Goal: Task Accomplishment & Management: Manage account settings

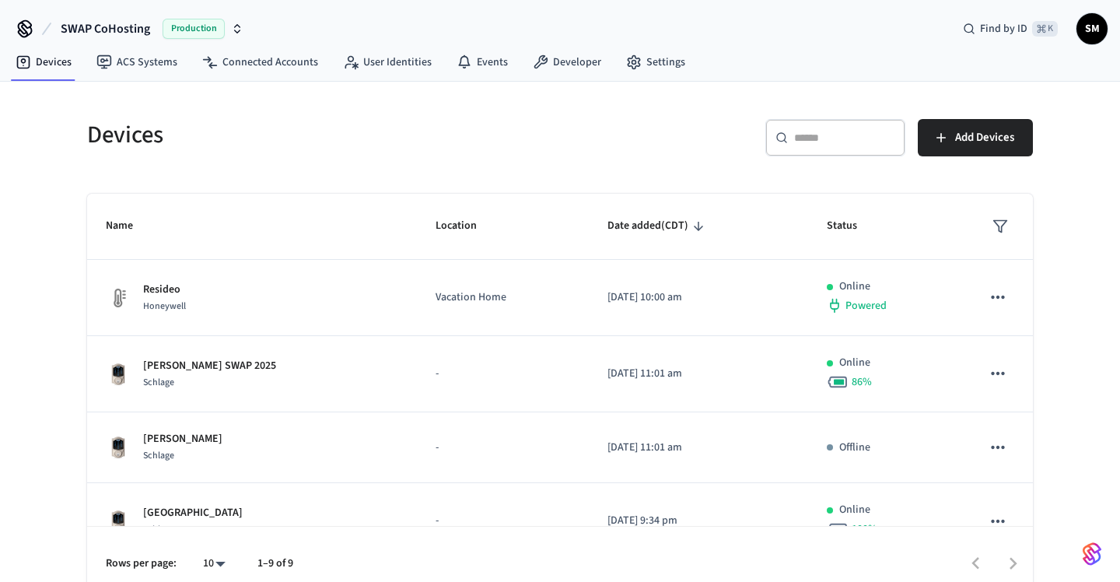
click at [524, 171] on div "Devices ​ ​ Add Devices Name Location Date added (CDT) Status Resideo Honeywell…" at bounding box center [560, 350] width 971 height 501
click at [96, 154] on div "Devices" at bounding box center [309, 134] width 482 height 68
click at [23, 27] on icon at bounding box center [24, 28] width 25 height 25
click at [694, 155] on div "​ ​ Add Devices" at bounding box center [801, 144] width 464 height 50
click at [1061, 381] on div "Devices ​ ​ Add Devices Name Location Date added (CDT) Status Resideo Honeywell…" at bounding box center [560, 342] width 1120 height 520
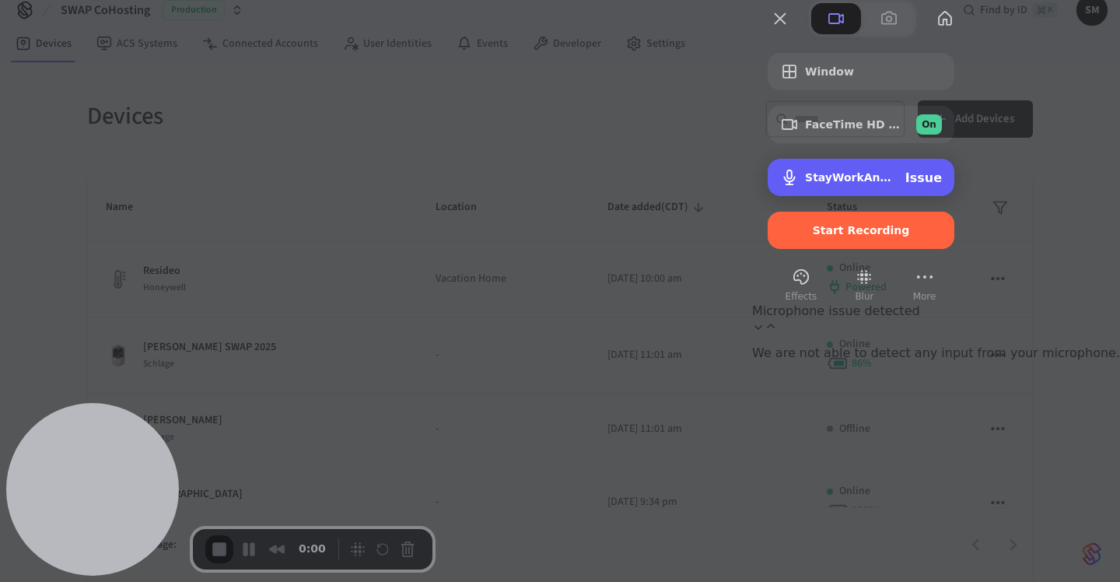
click at [942, 185] on div "StayWorkAndPlayPhone Microphone Issue" at bounding box center [873, 177] width 137 height 15
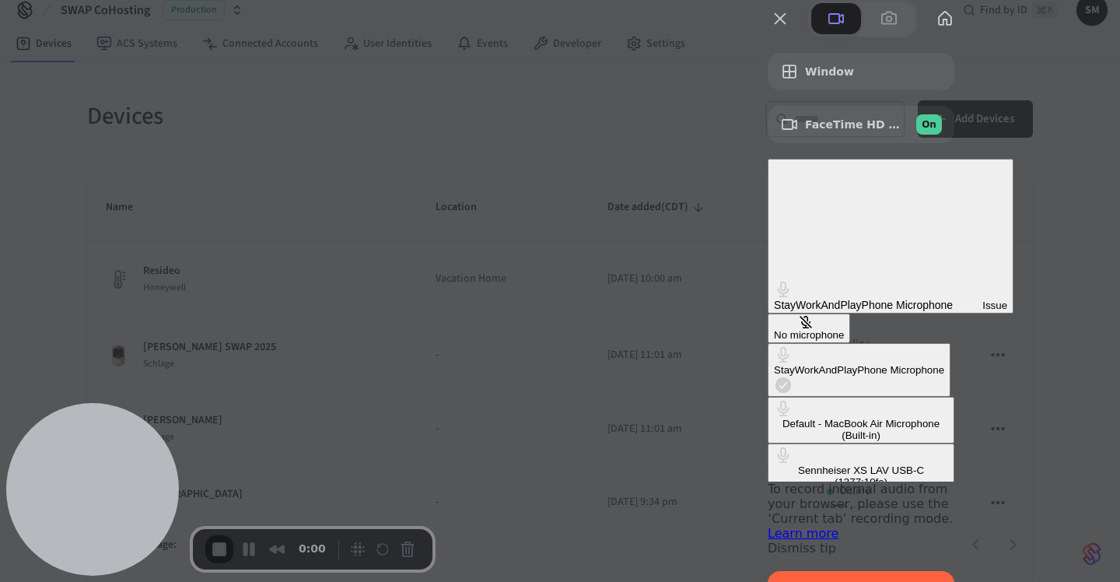
click at [774, 464] on div "Sennheiser XS LAV USB-C (1377:10fe)" at bounding box center [861, 475] width 174 height 23
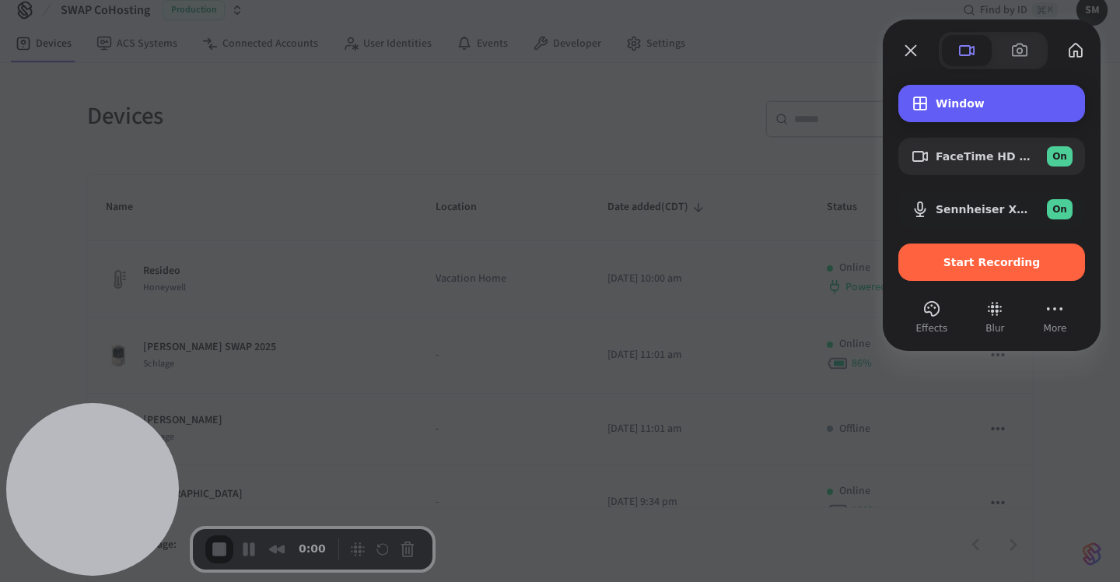
click at [976, 101] on span "Window" at bounding box center [1004, 103] width 137 height 12
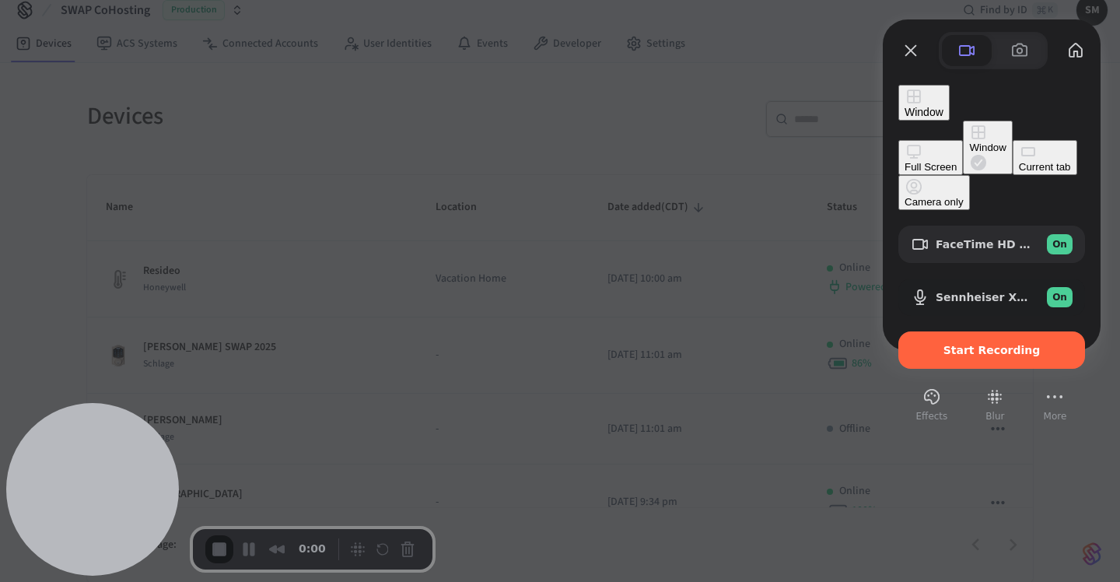
click at [905, 161] on div "Full Screen" at bounding box center [931, 167] width 52 height 12
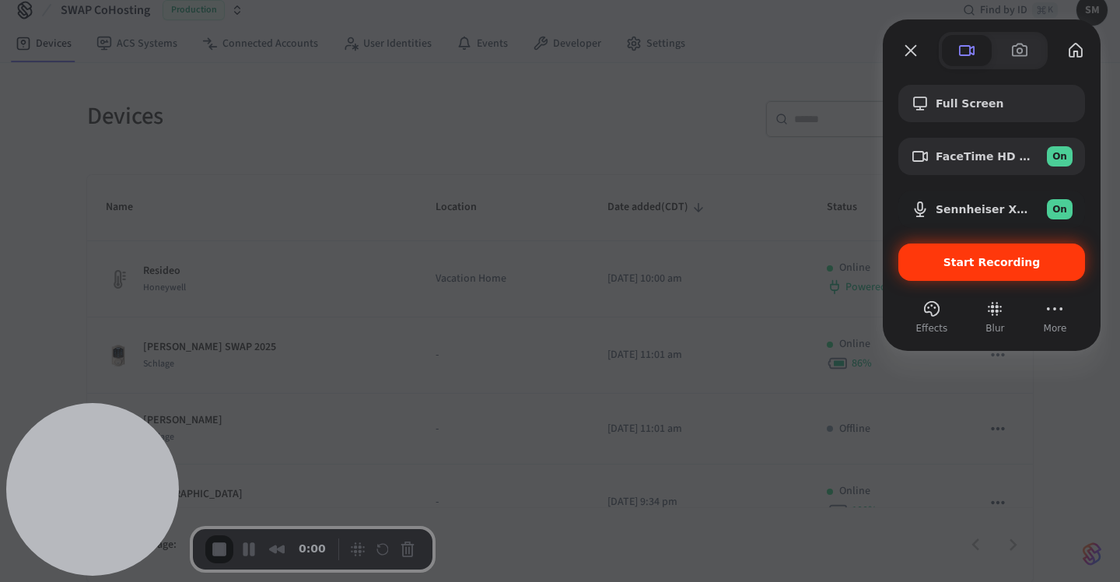
click at [990, 264] on span "Start Recording" at bounding box center [991, 262] width 97 height 12
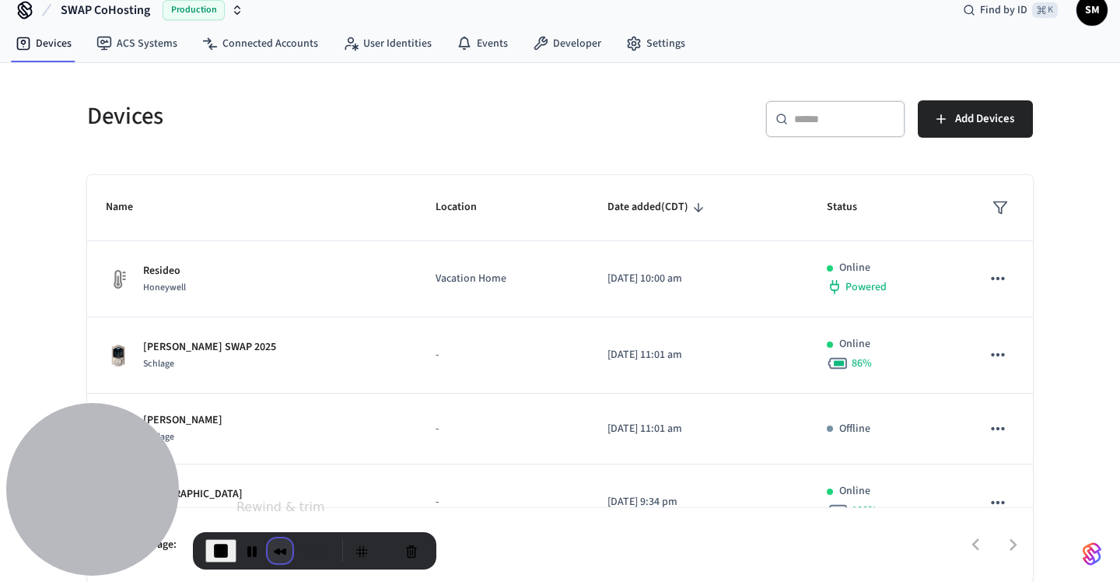
click at [280, 549] on button "Rewind and Trim Recording" at bounding box center [280, 550] width 25 height 25
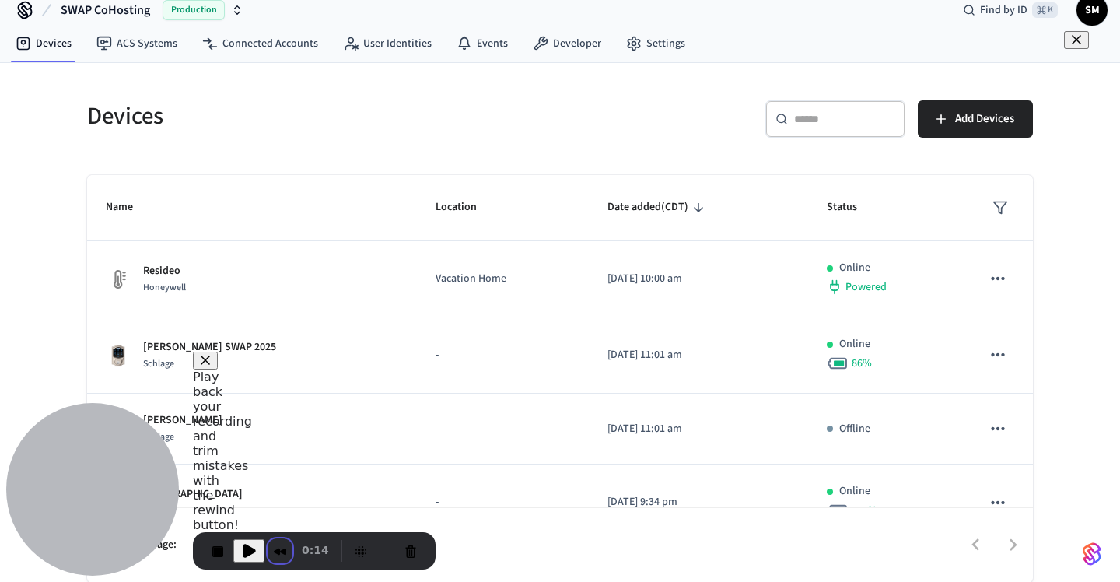
scroll to position [9, 0]
click at [1070, 46] on span at bounding box center [1076, 39] width 12 height 12
click at [411, 555] on button "Cancel Recording" at bounding box center [410, 550] width 25 height 25
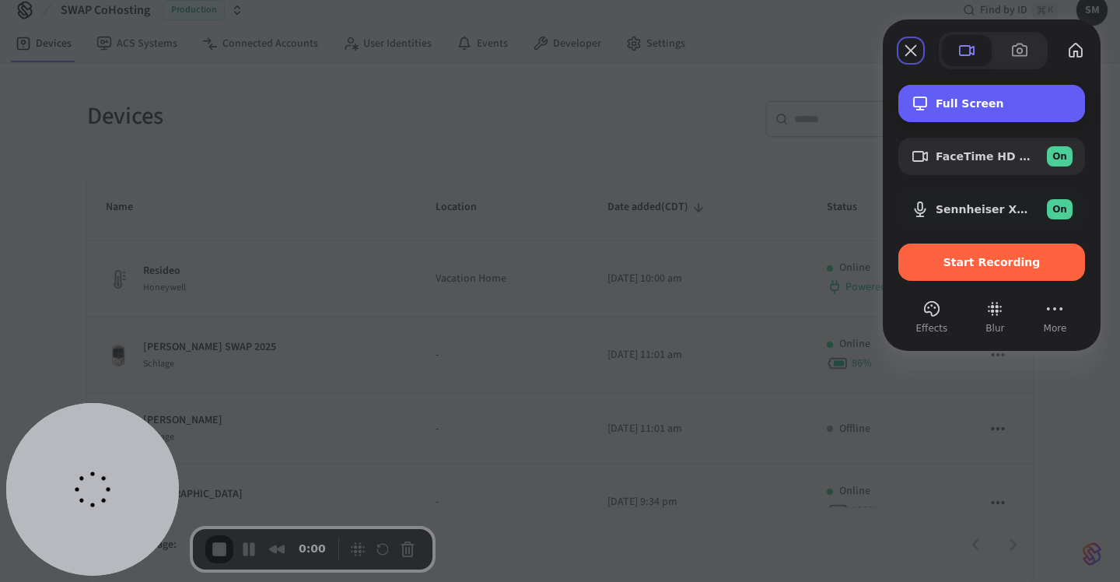
click at [975, 106] on span "Full Screen" at bounding box center [1004, 103] width 137 height 12
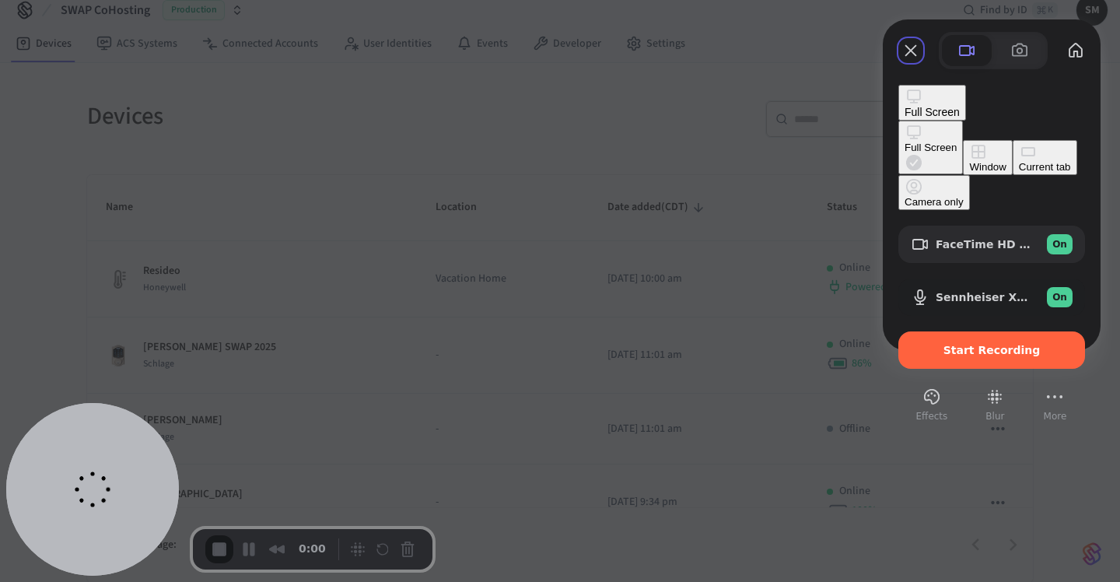
click at [905, 208] on div "Camera only" at bounding box center [934, 202] width 59 height 12
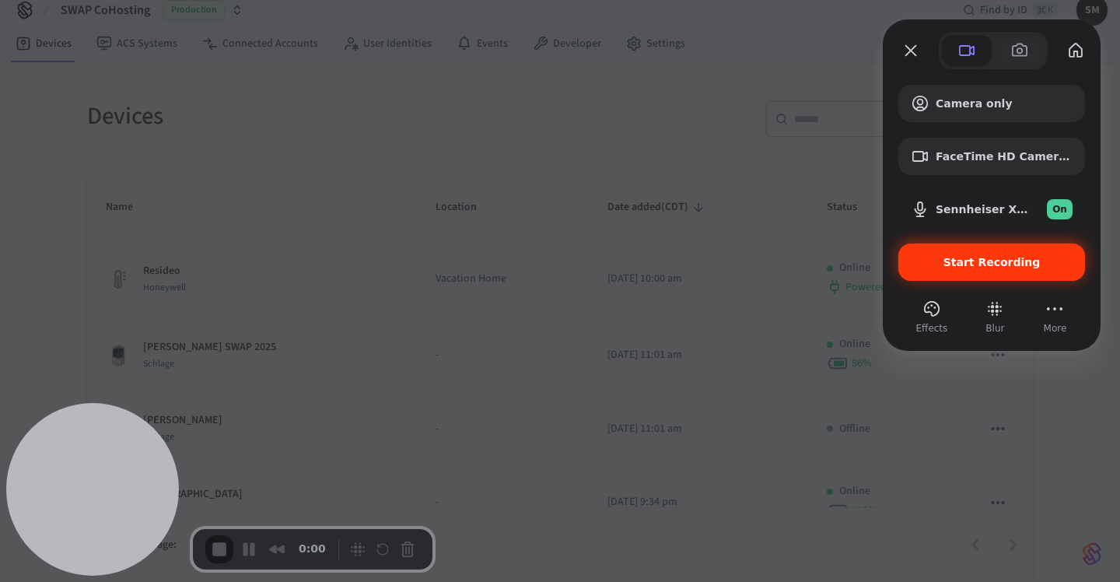
click at [975, 264] on span "Start Recording" at bounding box center [991, 262] width 97 height 12
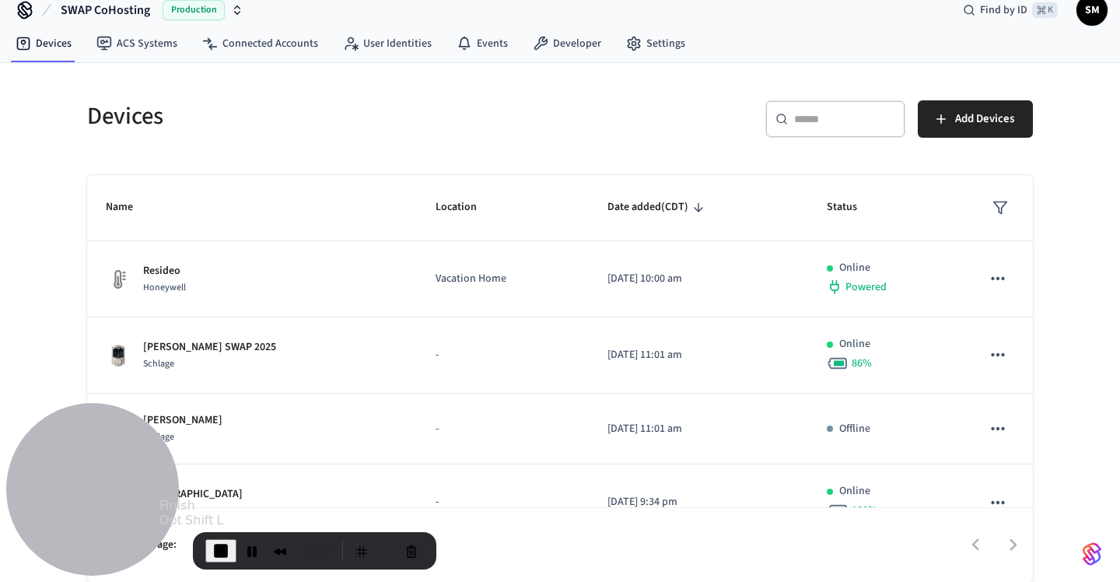
click at [221, 548] on span "End Recording" at bounding box center [221, 550] width 19 height 19
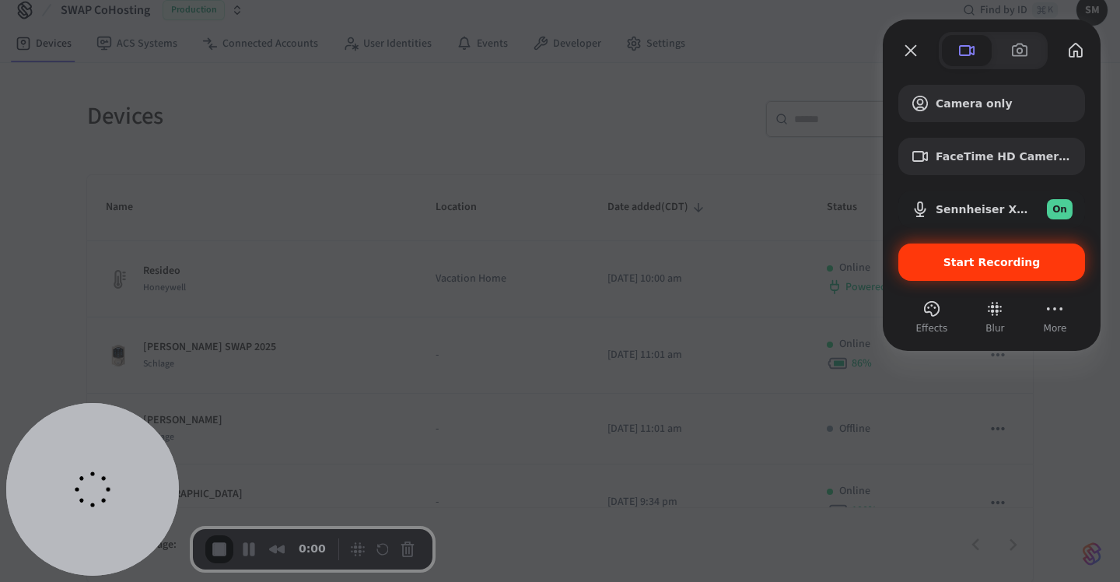
click at [1018, 261] on span "Start Recording" at bounding box center [991, 262] width 97 height 12
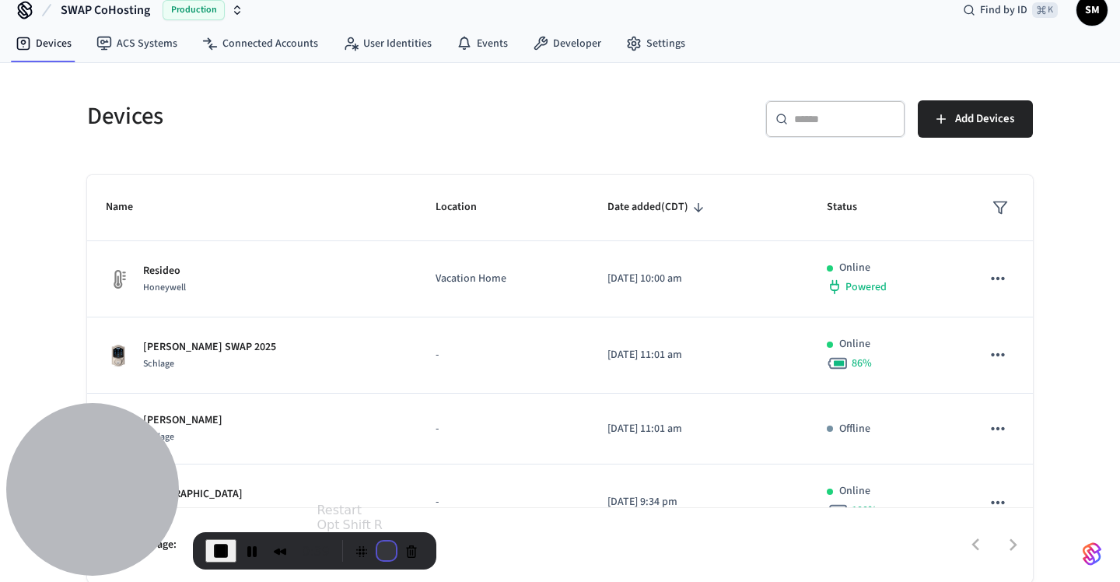
click at [384, 551] on button "Restart Recording" at bounding box center [386, 550] width 19 height 19
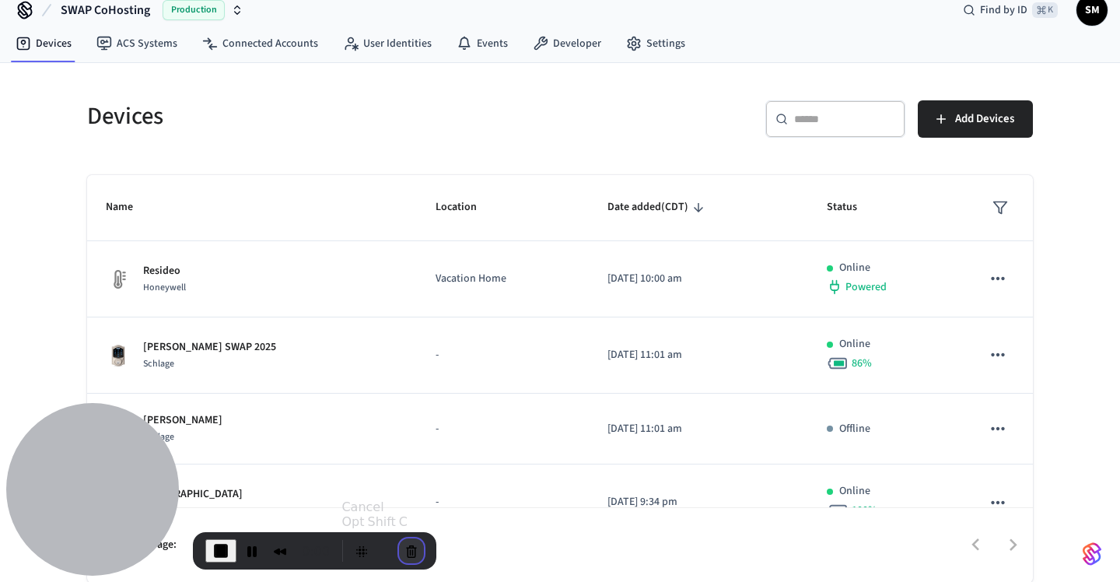
click at [401, 540] on button "Cancel Recording" at bounding box center [411, 550] width 25 height 25
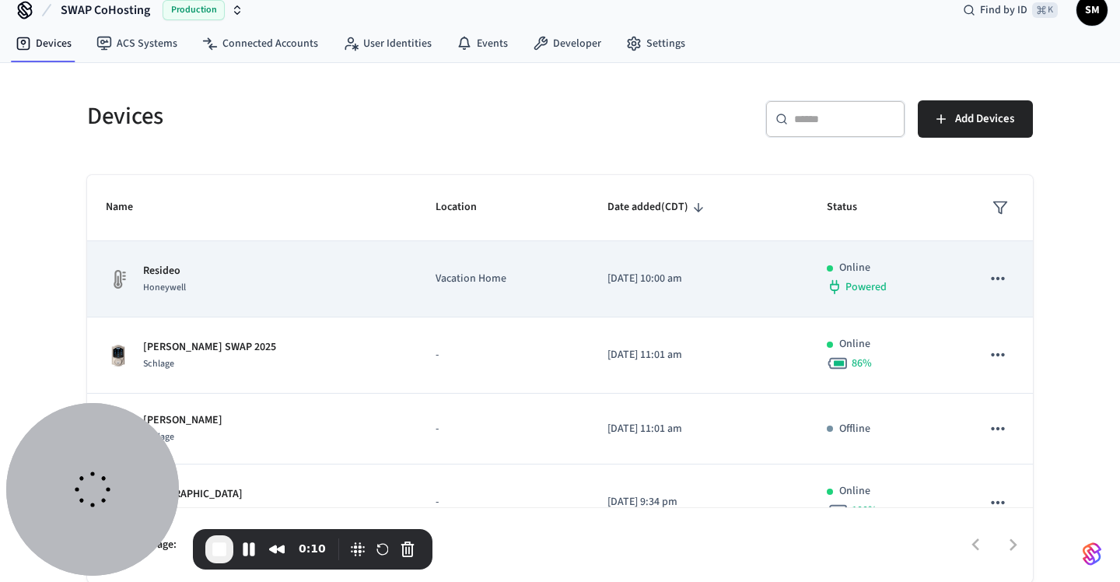
scroll to position [19, 0]
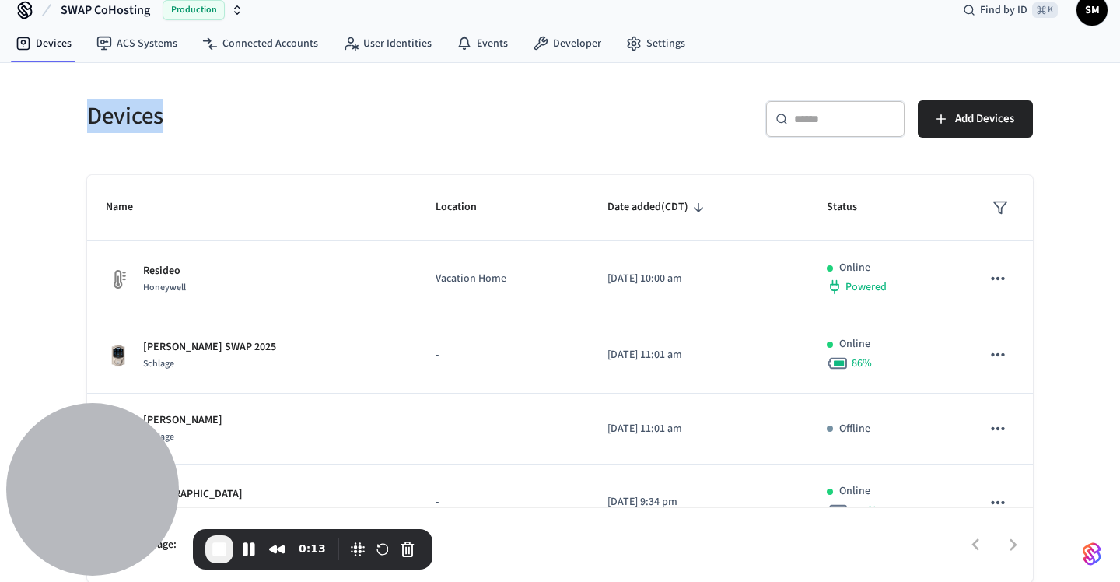
drag, startPoint x: 83, startPoint y: 117, endPoint x: 197, endPoint y: 117, distance: 113.6
click at [197, 117] on div "Devices" at bounding box center [309, 116] width 482 height 68
click at [197, 117] on h5 "Devices" at bounding box center [319, 116] width 464 height 32
click at [1078, 400] on div "Devices ​ ​ Add Devices Name Location Date added (CDT) Status Resideo Honeywell…" at bounding box center [560, 323] width 1120 height 520
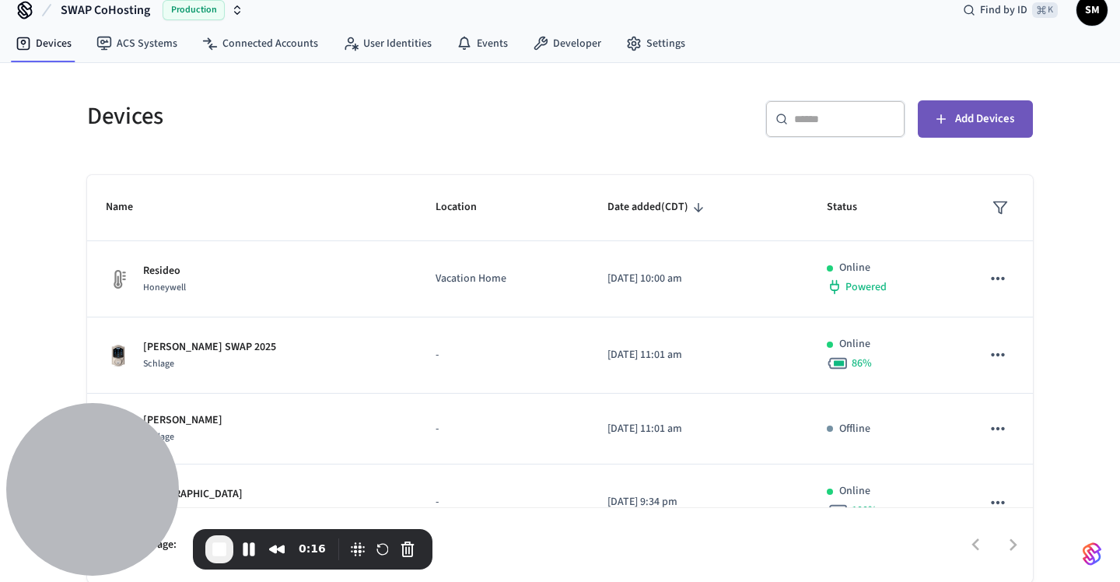
click at [992, 114] on span "Add Devices" at bounding box center [984, 119] width 59 height 20
click at [1083, 328] on div "Devices ​ ​ Add Devices Name Location Date added (CDT) Status Resideo Honeywell…" at bounding box center [560, 323] width 1120 height 520
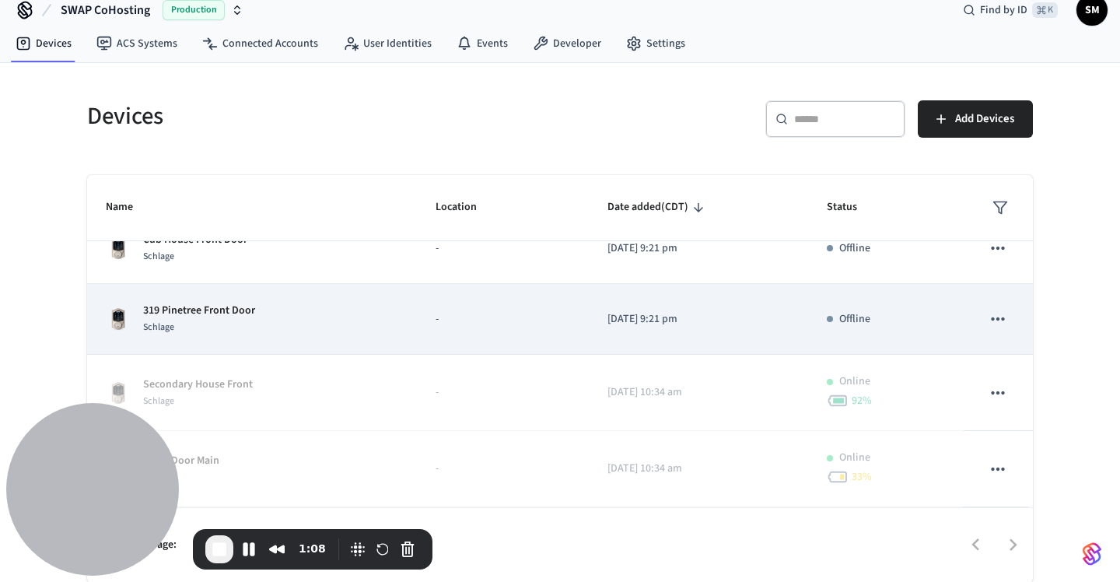
scroll to position [0, 0]
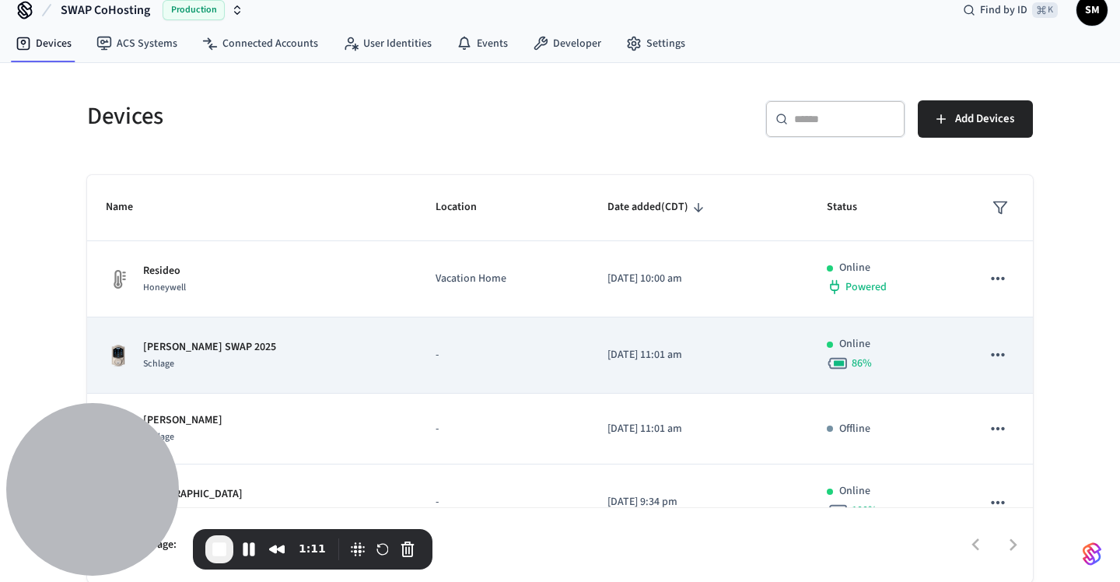
click at [945, 346] on td "Online 86 %" at bounding box center [885, 355] width 155 height 76
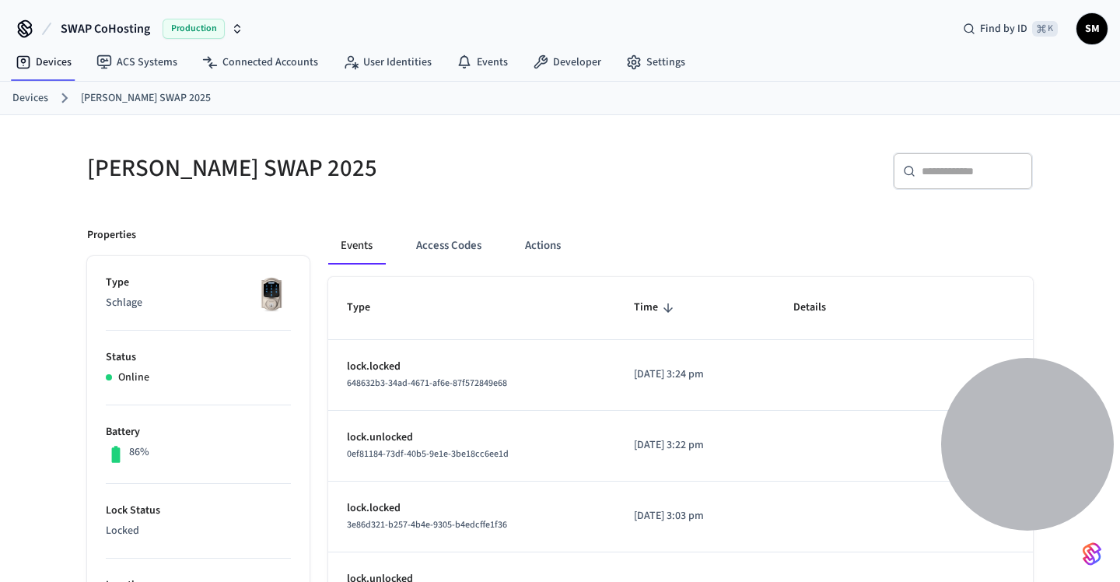
drag, startPoint x: 135, startPoint y: 458, endPoint x: 1119, endPoint y: 413, distance: 985.7
click at [1119, 413] on body "SWAP CoHosting Production Find by ID ⌘ K SM Devices ACS Systems Connected Accou…" at bounding box center [560, 568] width 1120 height 1137
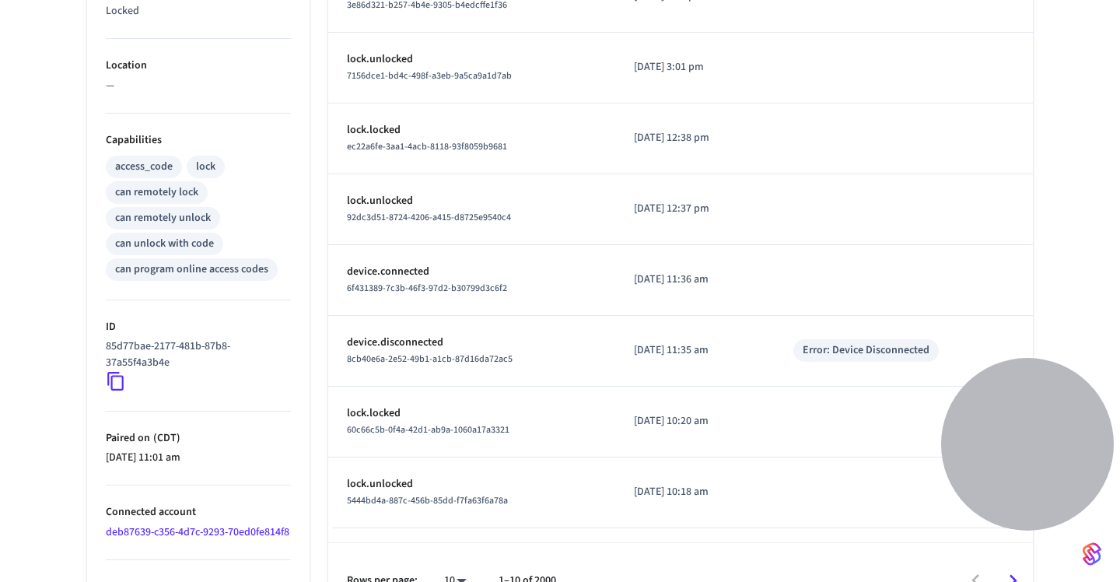
scroll to position [572, 0]
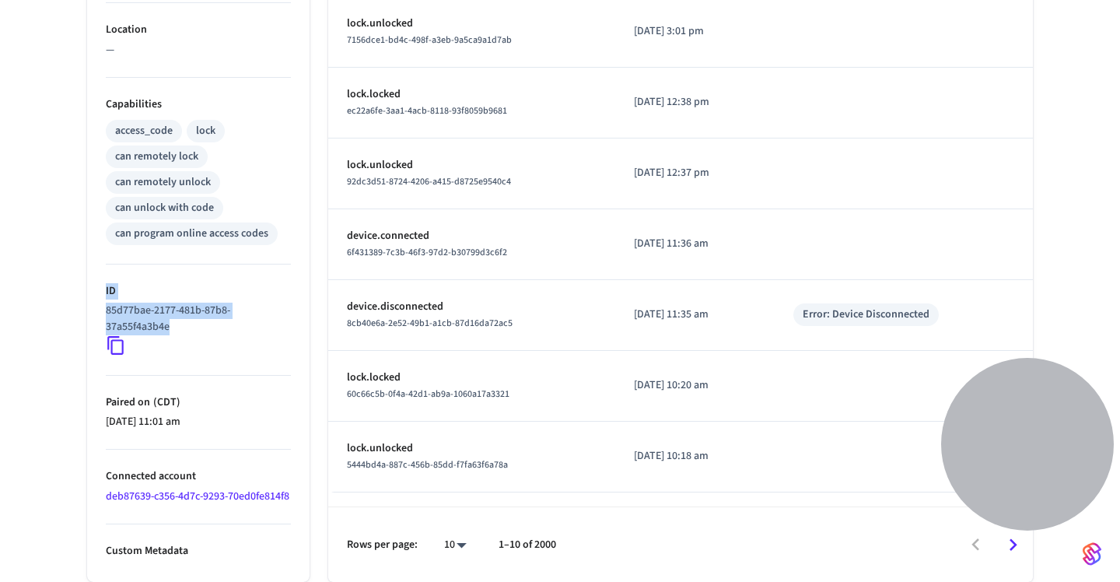
drag, startPoint x: 107, startPoint y: 271, endPoint x: 219, endPoint y: 321, distance: 122.6
click at [219, 321] on li "ID 85d77bae-2177-481b-87b8-37a55f4a3b4e" at bounding box center [198, 319] width 185 height 111
click at [219, 321] on div "85d77bae-2177-481b-87b8-37a55f4a3b4e" at bounding box center [198, 329] width 185 height 53
click at [120, 335] on icon at bounding box center [116, 345] width 20 height 20
click at [114, 335] on icon at bounding box center [116, 345] width 20 height 20
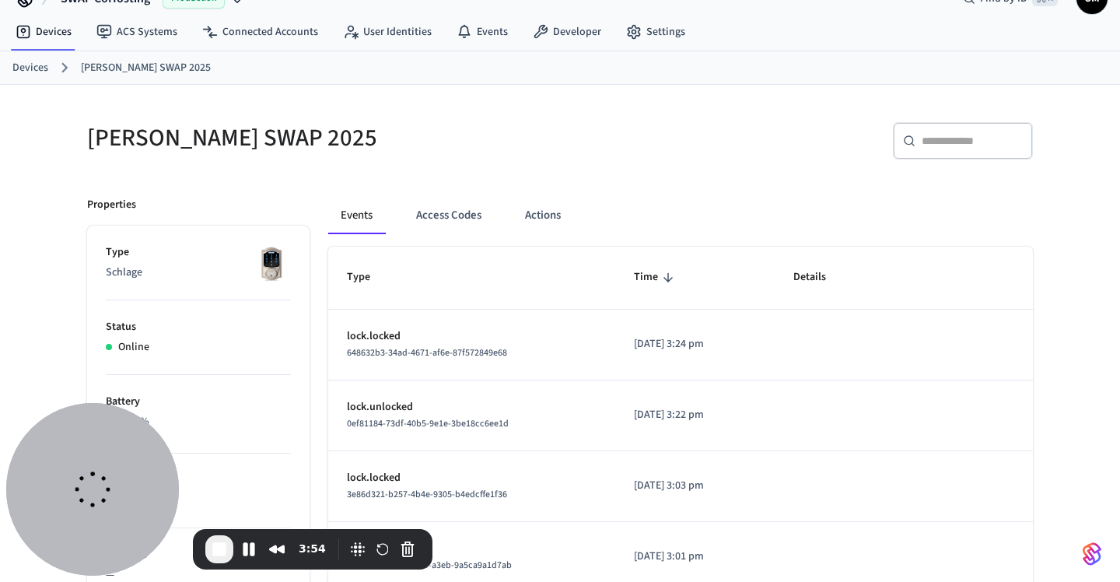
scroll to position [0, 0]
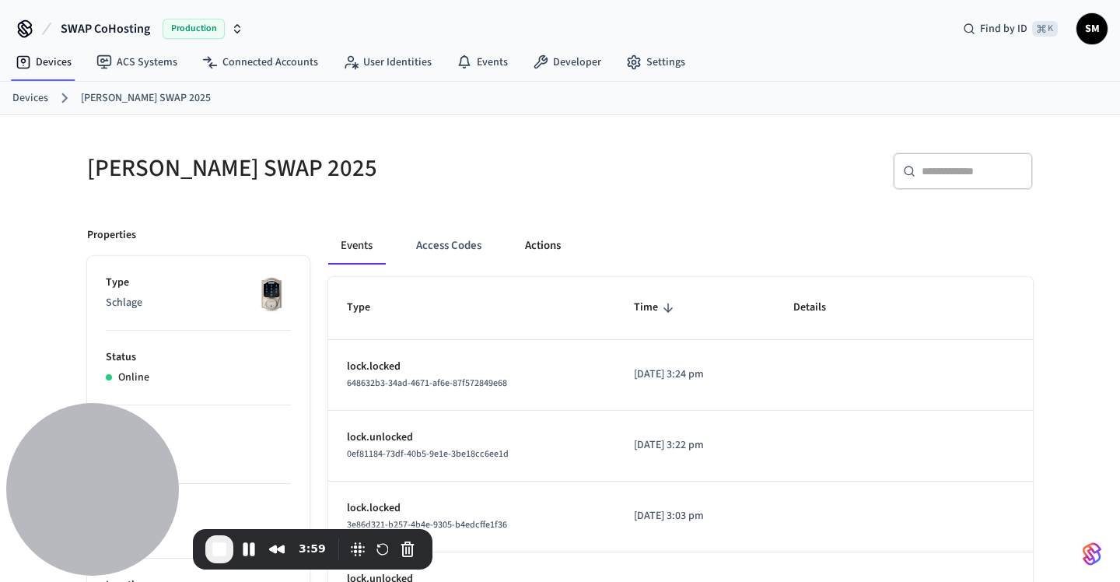
click at [537, 240] on button "Actions" at bounding box center [543, 245] width 61 height 37
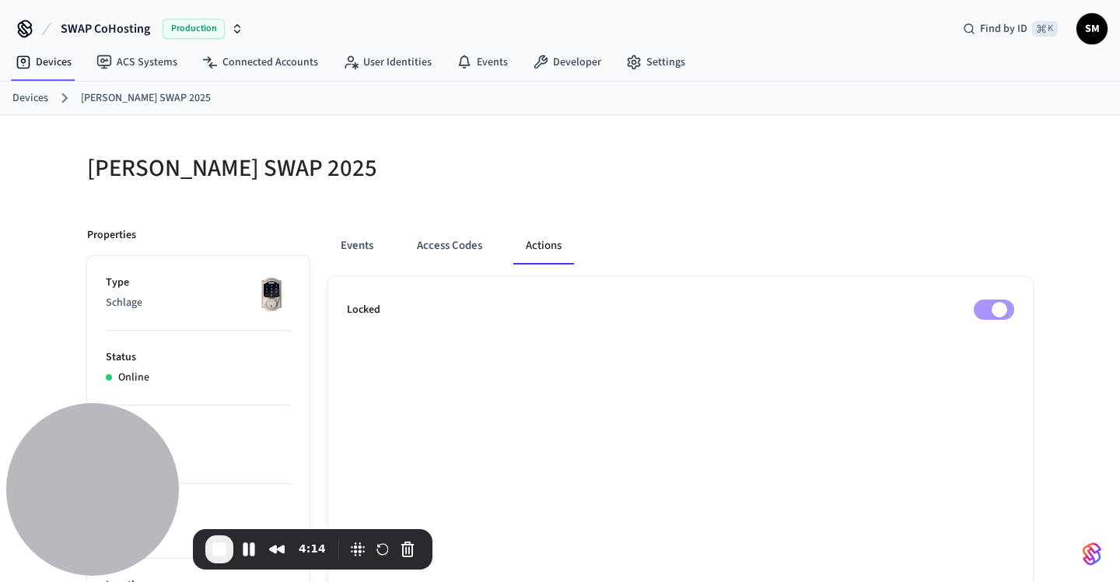
click at [781, 198] on div at bounding box center [801, 177] width 464 height 50
click at [363, 252] on button "Events" at bounding box center [357, 245] width 58 height 37
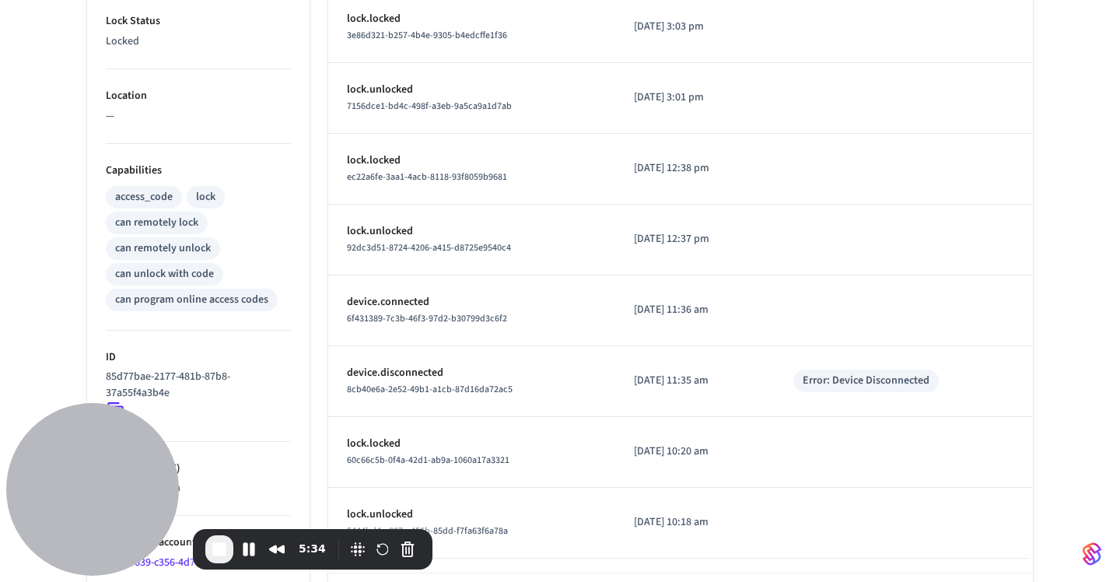
scroll to position [561, 0]
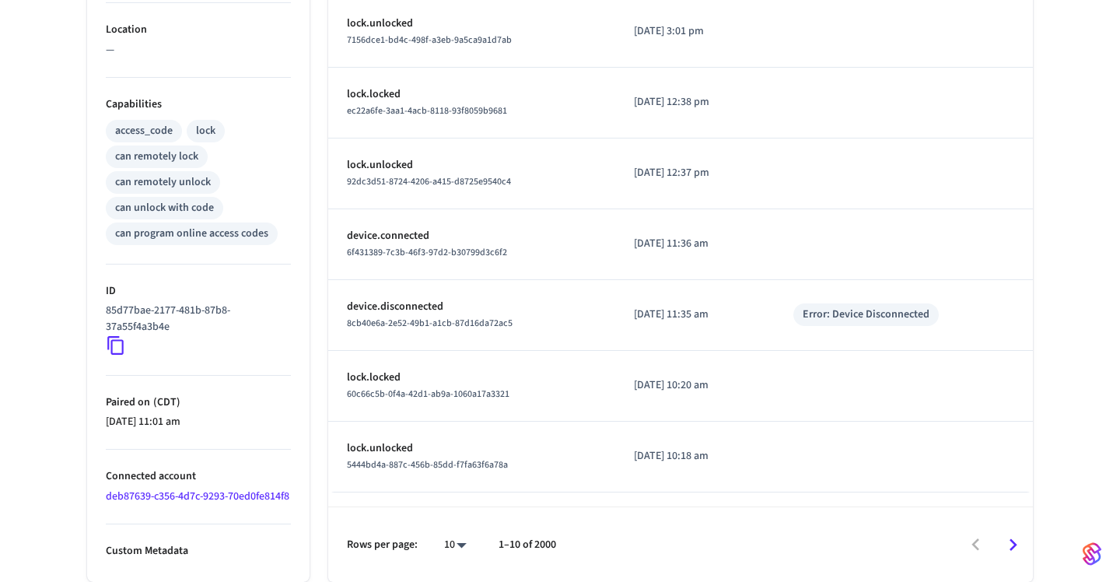
click at [1074, 284] on div "Barton SWAP 2025 ​ ​ Properties Type Schlage Status Online Battery 86% Lock Sta…" at bounding box center [560, 71] width 1120 height 1022
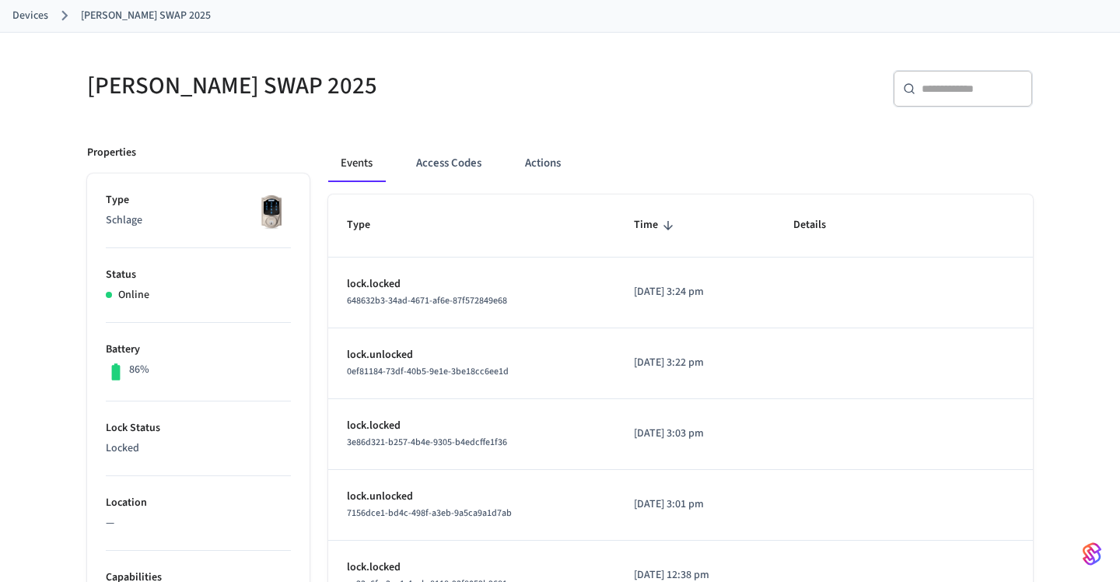
scroll to position [78, 0]
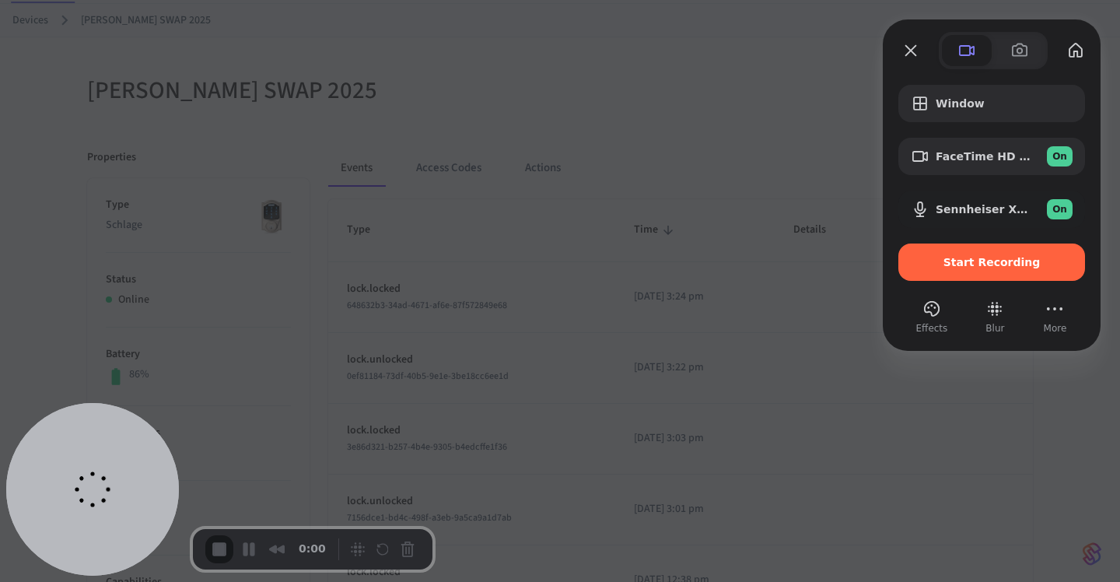
click at [657, 50] on div at bounding box center [560, 291] width 1120 height 582
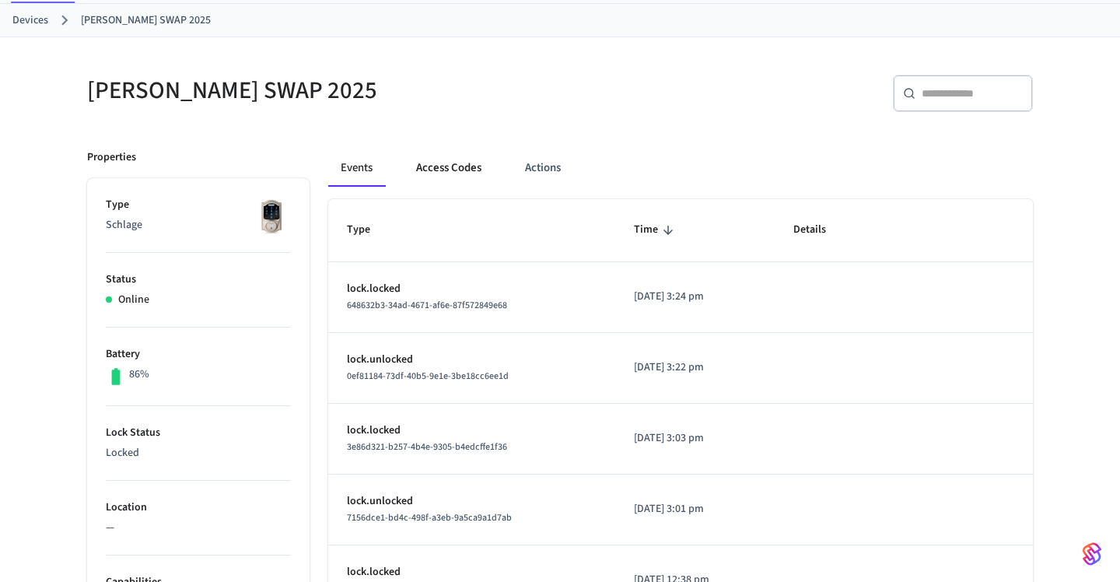
click at [464, 157] on button "Access Codes" at bounding box center [449, 167] width 90 height 37
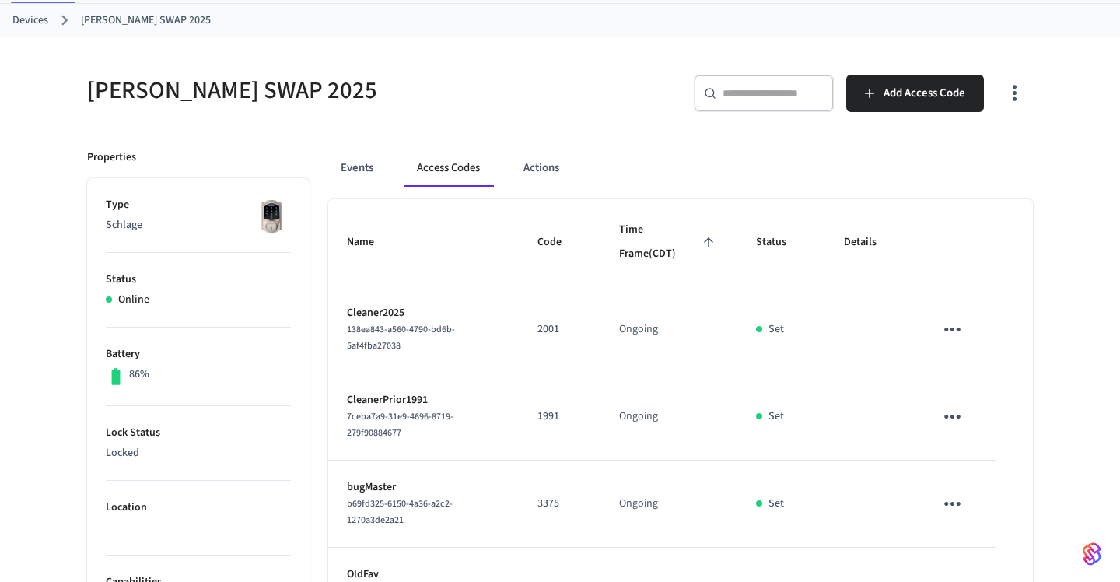
scroll to position [0, 0]
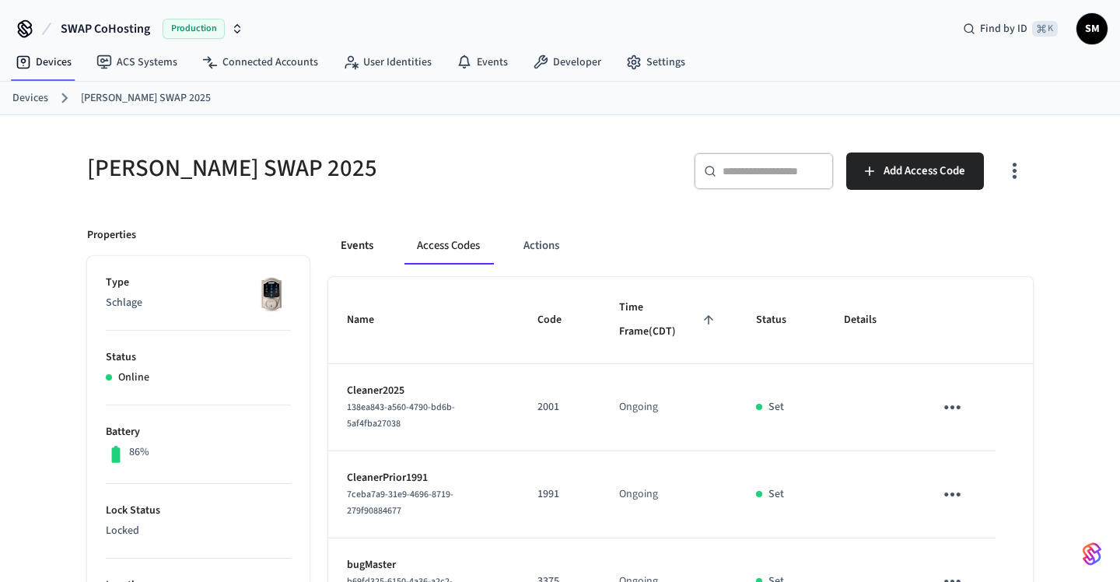
click at [364, 242] on button "Events" at bounding box center [357, 245] width 58 height 37
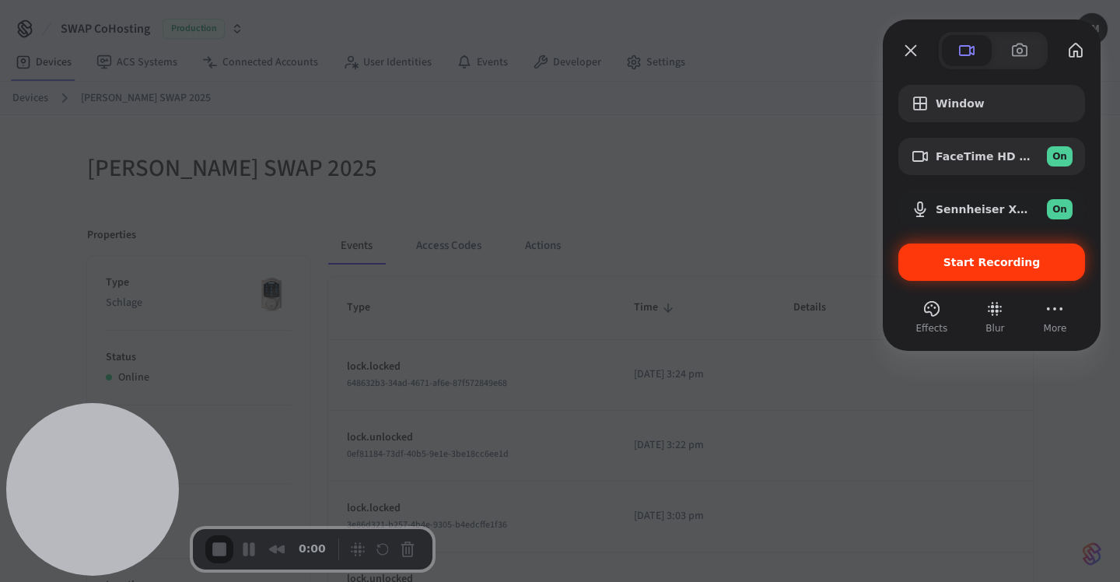
click at [1001, 261] on span "Start Recording" at bounding box center [991, 262] width 97 height 12
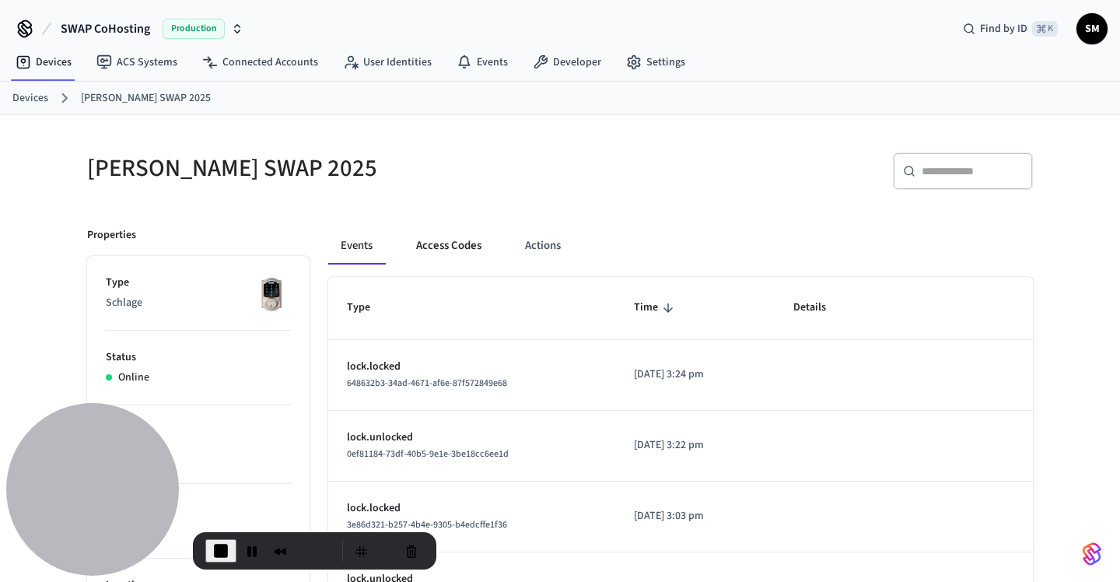
click at [436, 247] on button "Access Codes" at bounding box center [449, 245] width 90 height 37
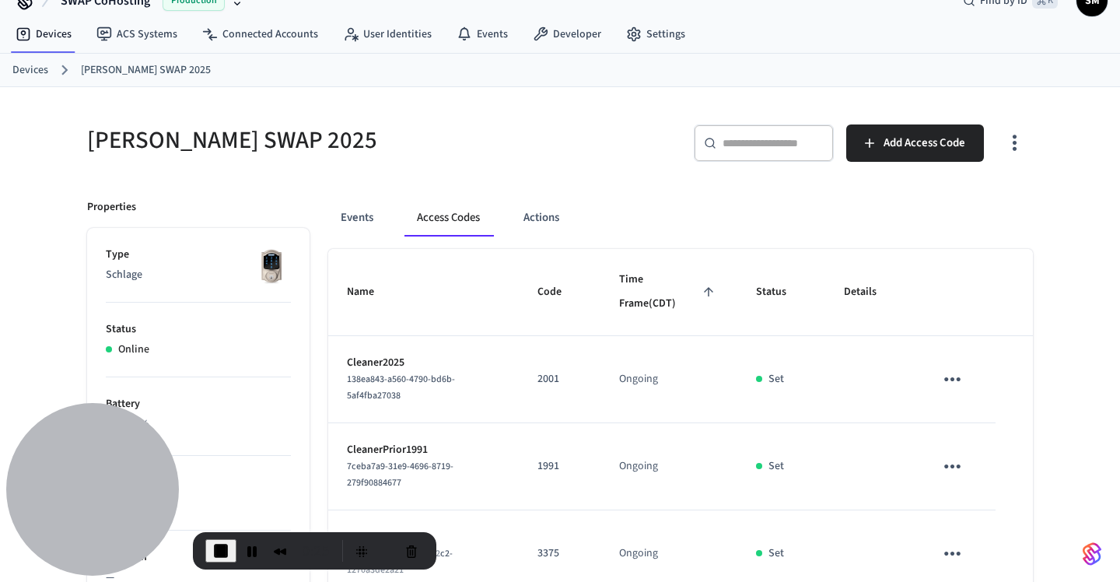
drag, startPoint x: 349, startPoint y: 380, endPoint x: 424, endPoint y: 390, distance: 75.3
click at [424, 390] on div "138ea843-a560-4790-bd6b-5af4fba27038" at bounding box center [423, 387] width 153 height 33
drag, startPoint x: 424, startPoint y: 390, endPoint x: 342, endPoint y: 381, distance: 82.1
click at [342, 381] on td "Cleaner2025 138ea843-a560-4790-bd6b-5af4fba27038" at bounding box center [423, 379] width 191 height 87
copy span "138ea843-a560-4790-bd6b-5af4fba27038"
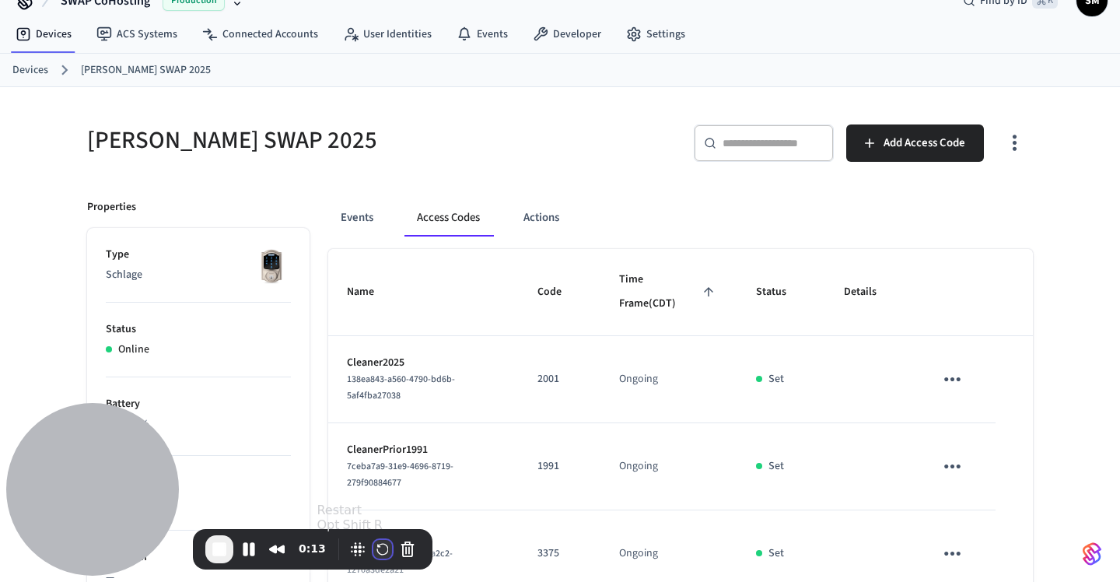
click at [379, 548] on button "Restart Recording" at bounding box center [382, 549] width 19 height 19
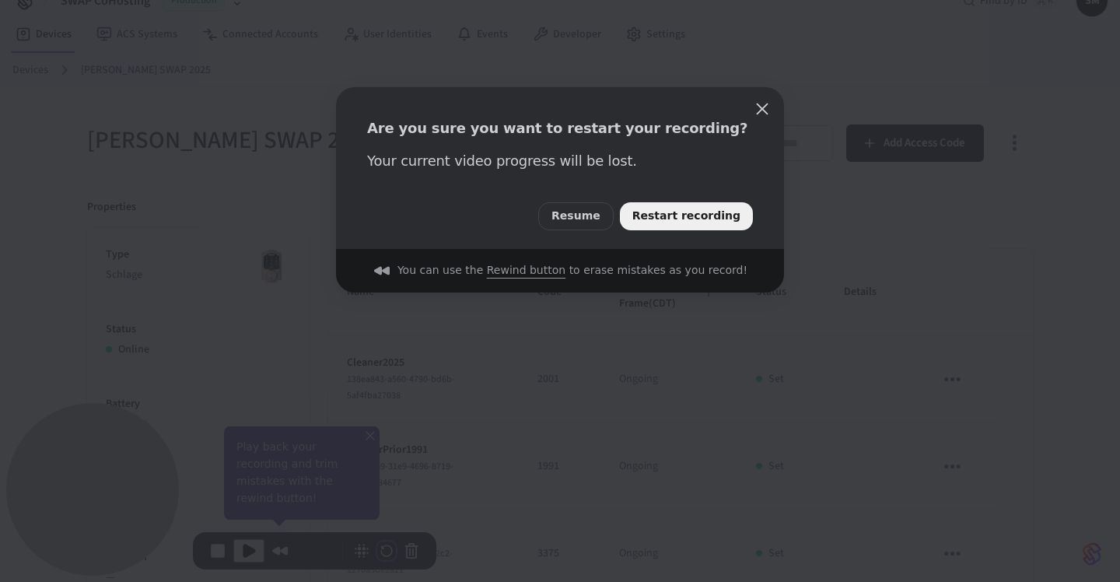
click at [724, 208] on span "Restart recording" at bounding box center [686, 216] width 108 height 17
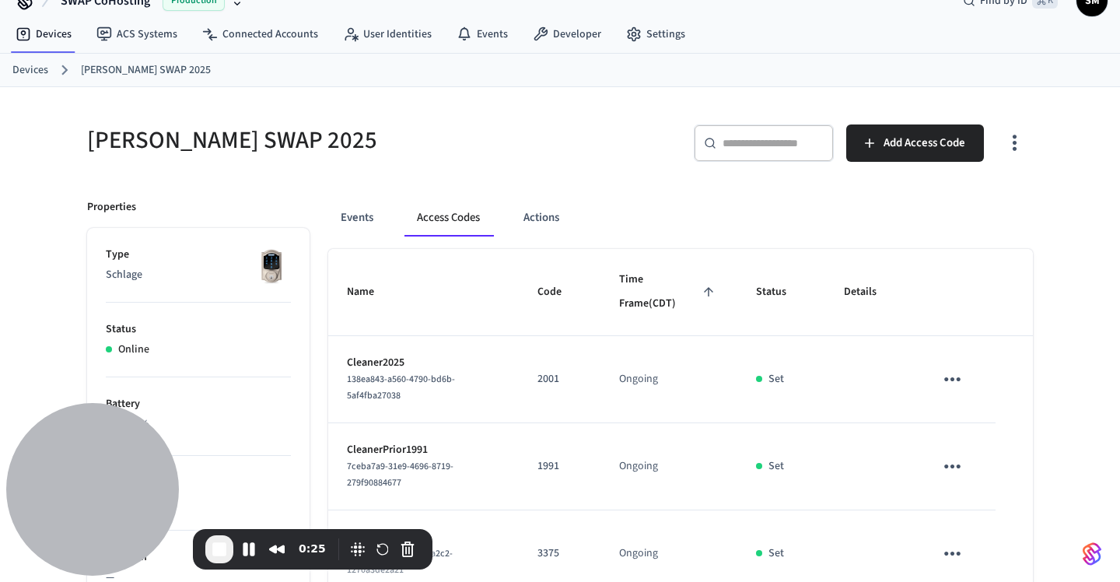
drag, startPoint x: 417, startPoint y: 390, endPoint x: 335, endPoint y: 381, distance: 82.2
click at [335, 381] on td "Cleaner2025 138ea843-a560-4790-bd6b-5af4fba27038" at bounding box center [423, 379] width 191 height 87
copy span "138ea843-a560-4790-bd6b-5af4fba27038"
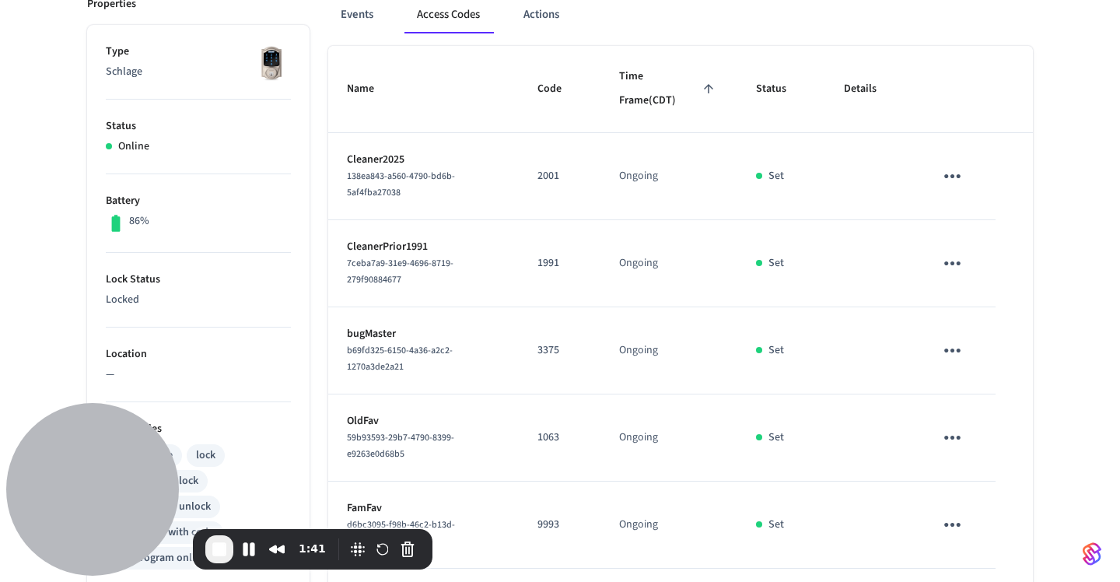
scroll to position [235, 0]
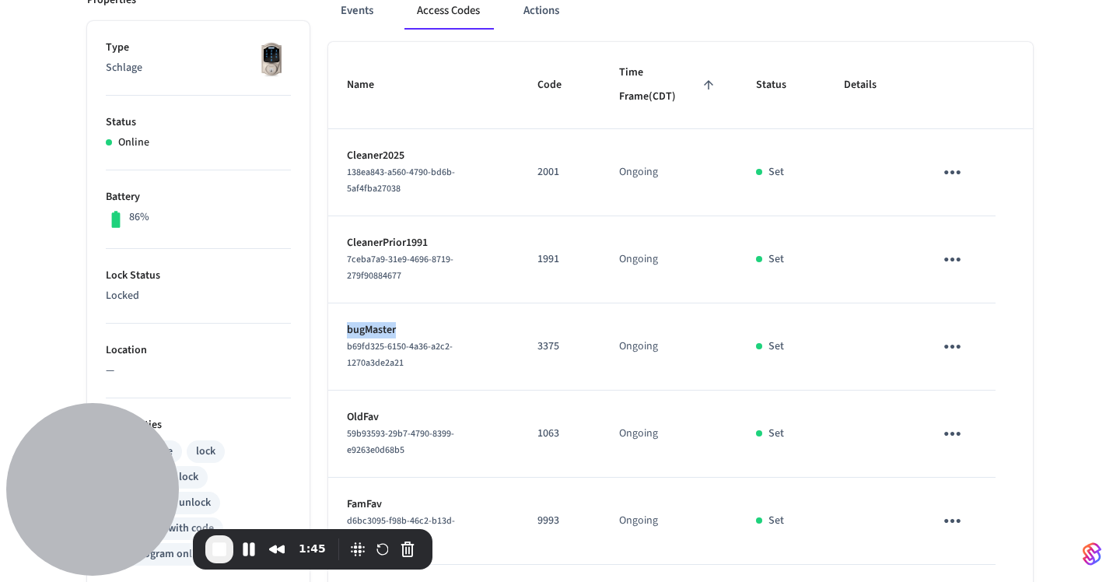
drag, startPoint x: 347, startPoint y: 328, endPoint x: 420, endPoint y: 328, distance: 73.1
click at [420, 328] on p "bugMaster" at bounding box center [423, 330] width 153 height 16
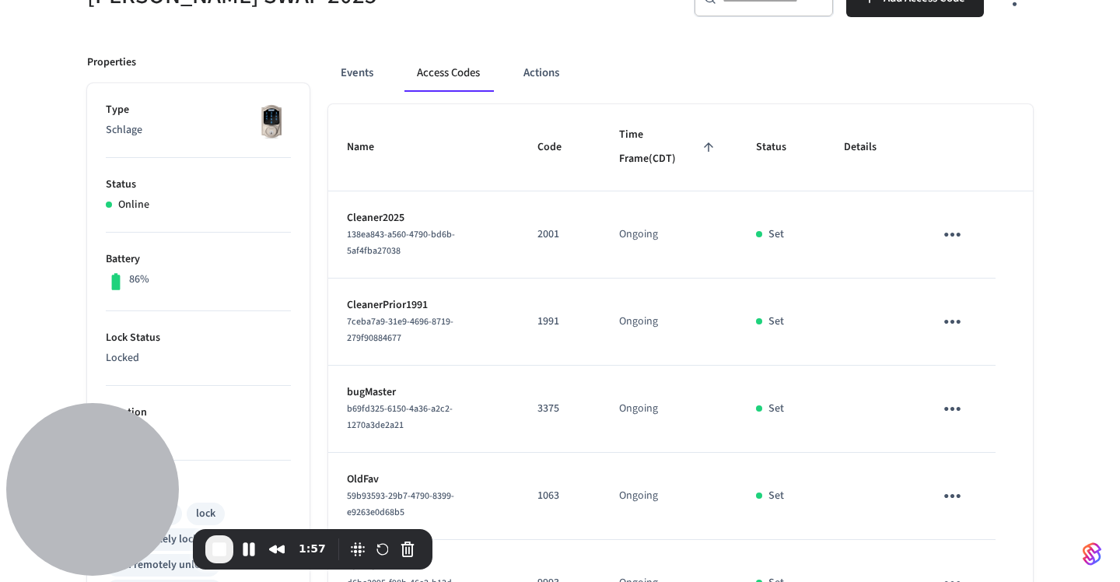
scroll to position [0, 0]
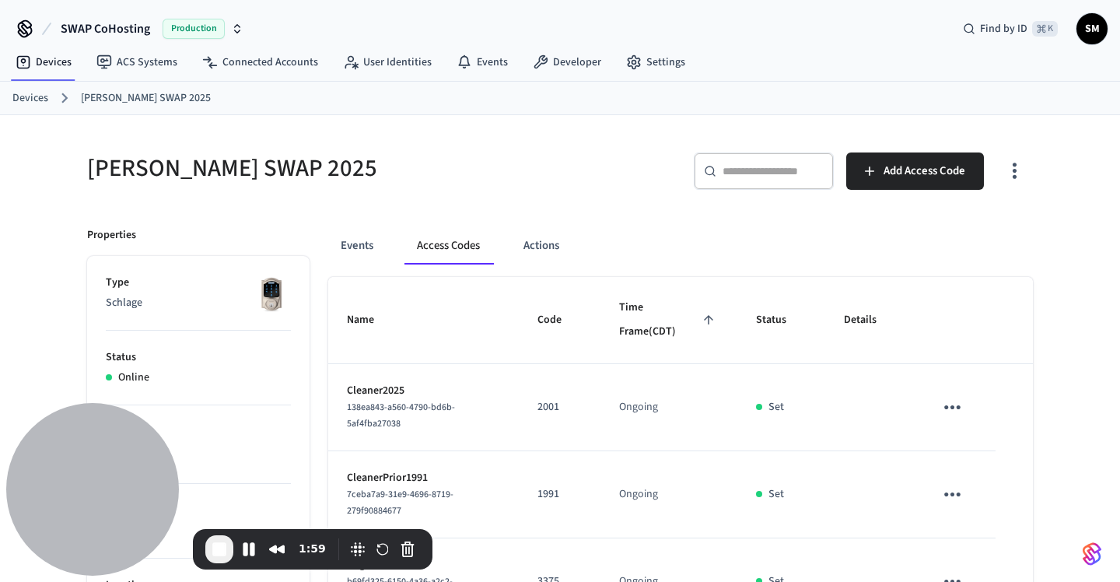
drag, startPoint x: 460, startPoint y: 428, endPoint x: 361, endPoint y: 407, distance: 101.0
click at [359, 407] on div "138ea843-a560-4790-bd6b-5af4fba27038" at bounding box center [423, 415] width 153 height 33
click at [361, 407] on span "138ea843-a560-4790-bd6b-5af4fba27038" at bounding box center [401, 416] width 108 height 30
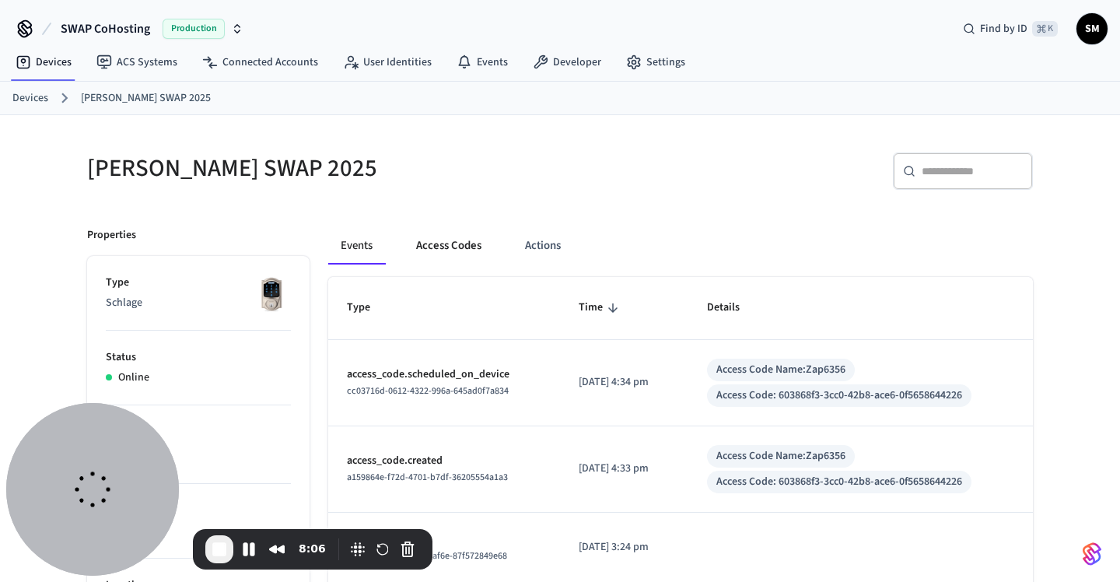
click at [445, 240] on button "Access Codes" at bounding box center [449, 245] width 90 height 37
